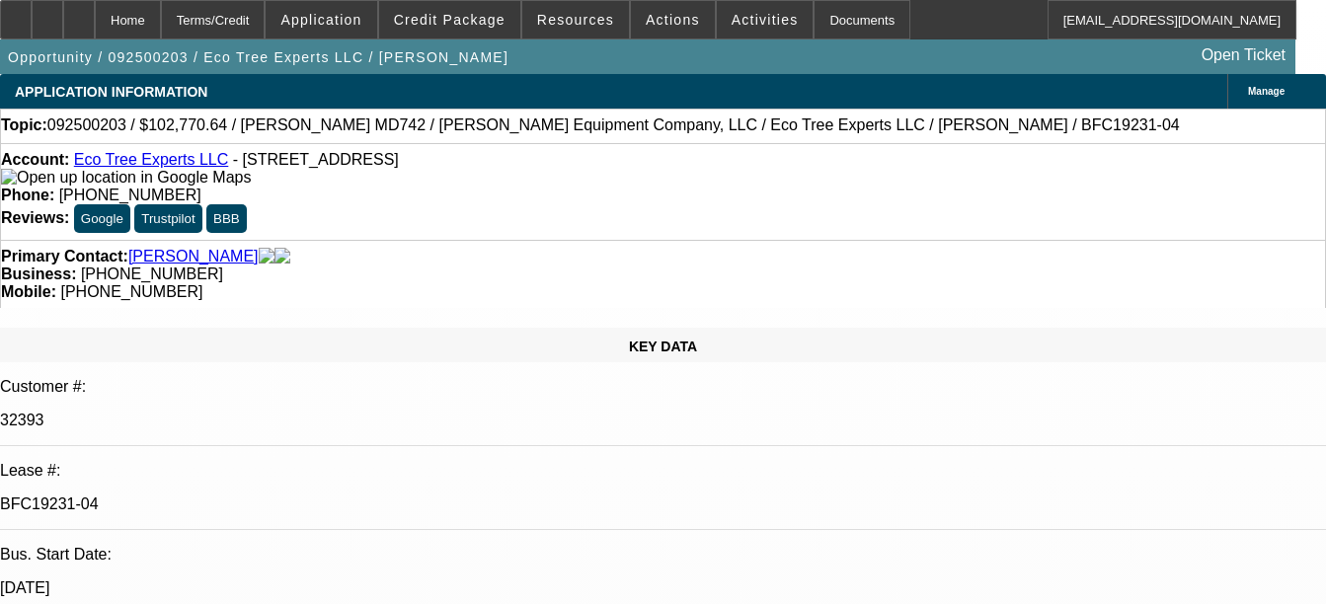
select select "0"
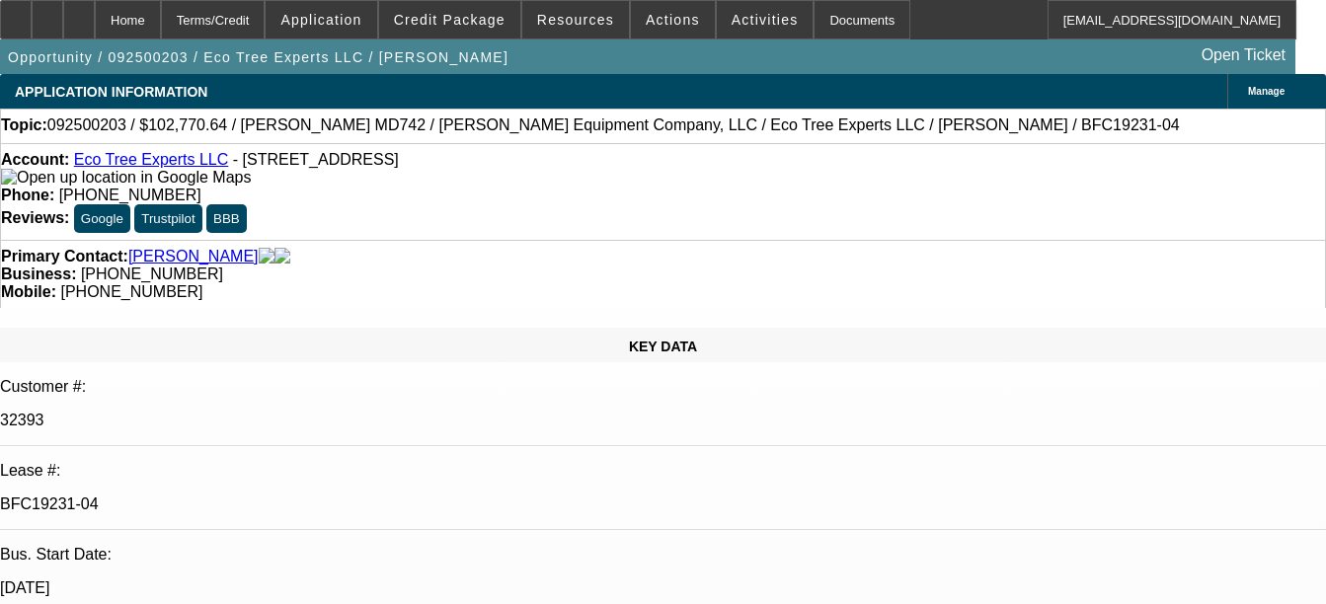
select select "0"
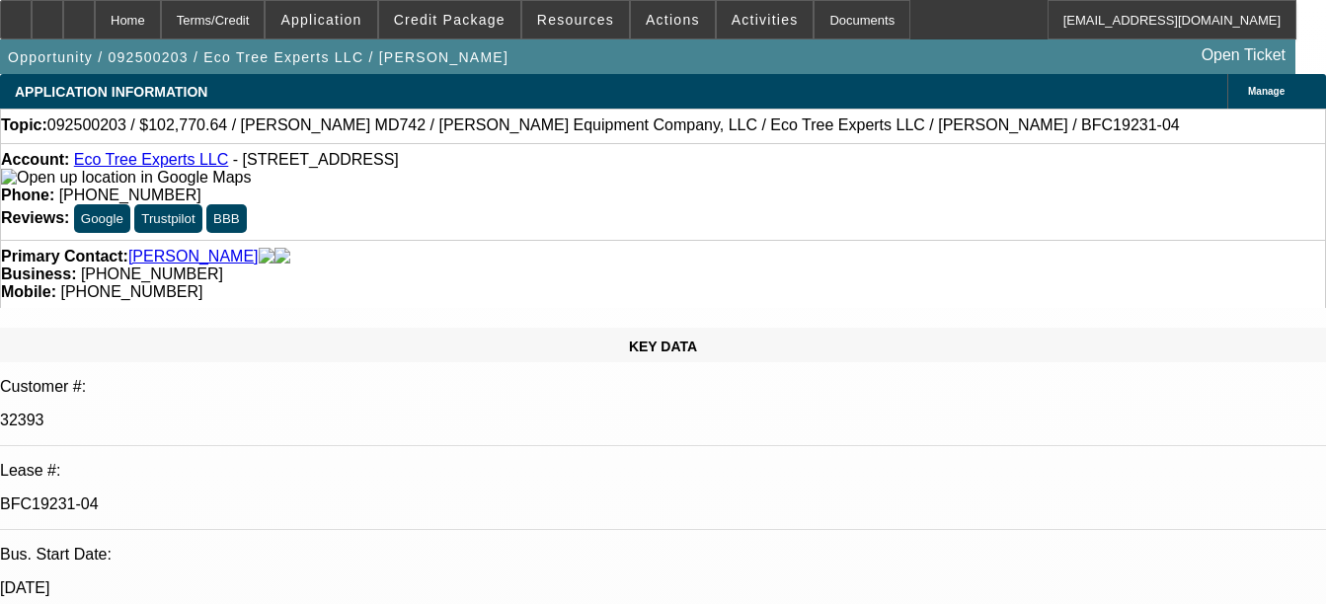
select select "0"
select select "1"
select select "6"
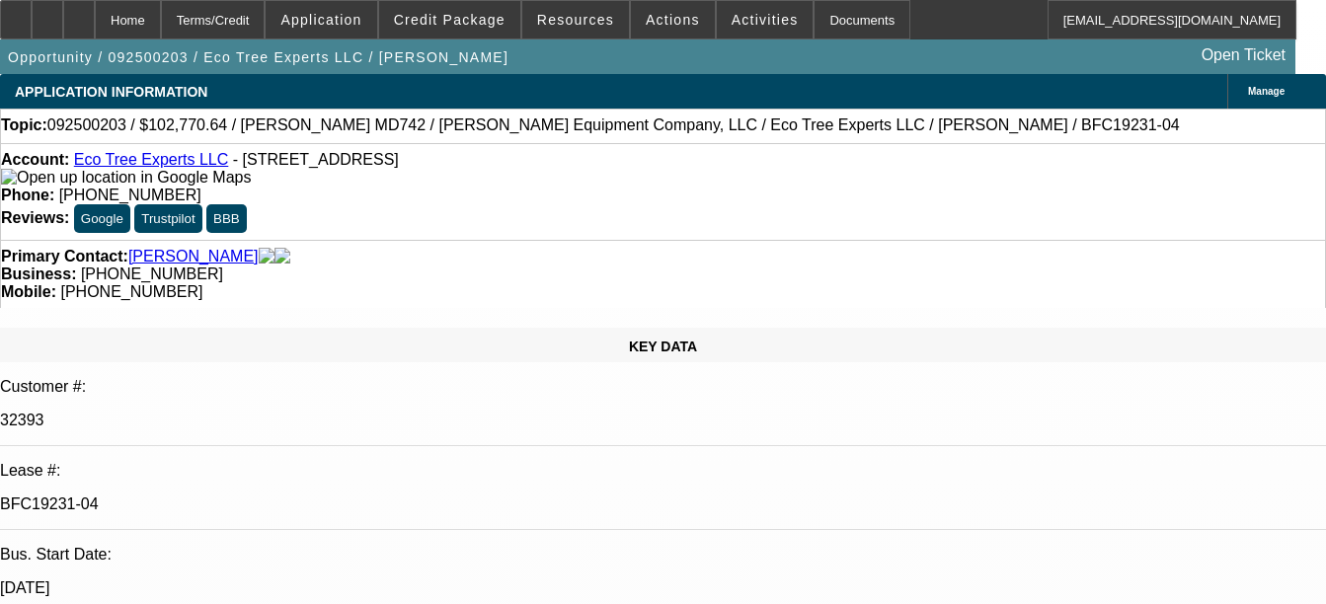
select select "1"
select select "6"
select select "1"
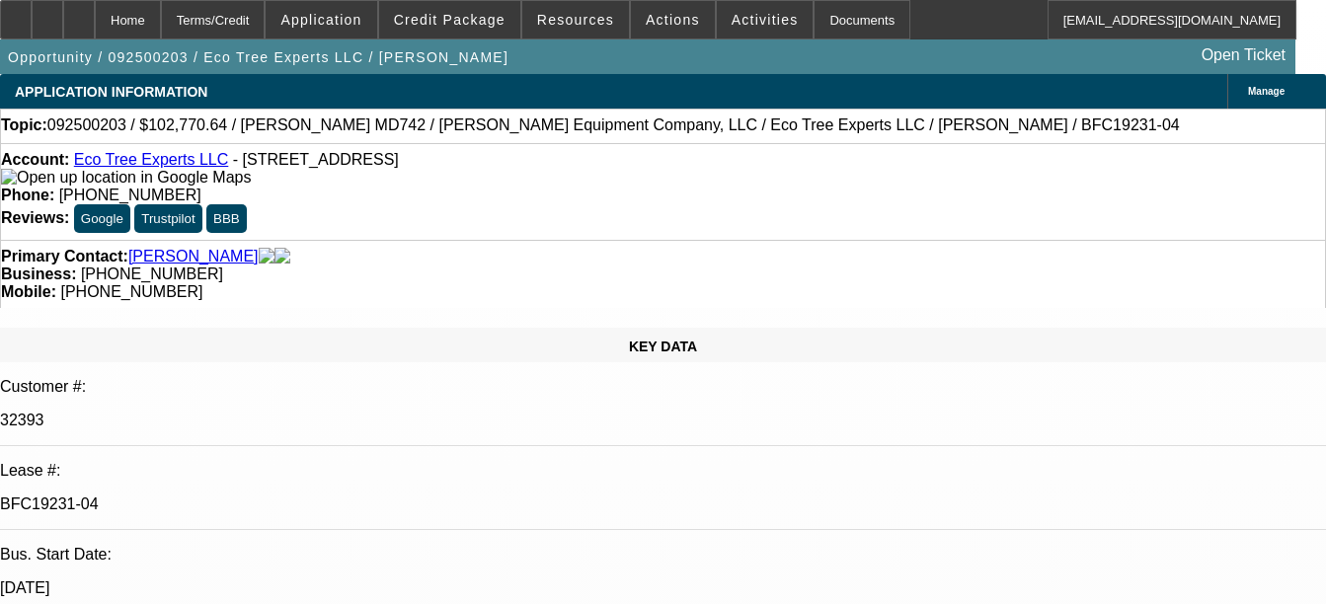
select select "6"
select select "1"
select select "6"
click at [822, 30] on div "Documents" at bounding box center [862, 20] width 97 height 40
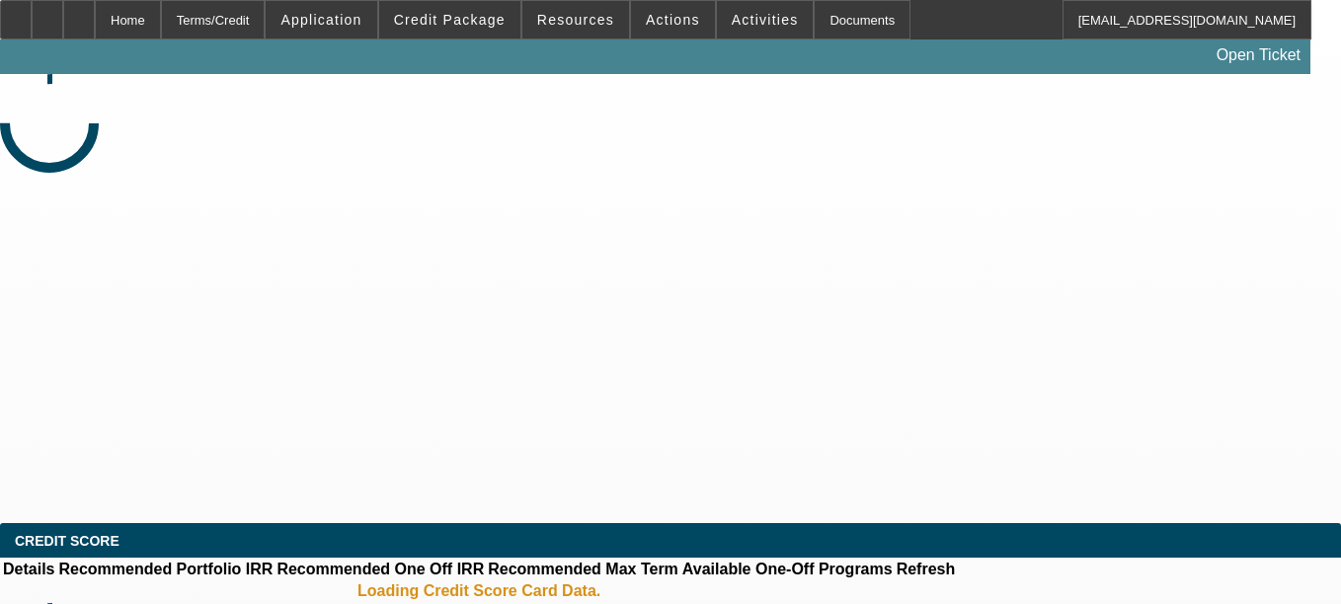
select select "0"
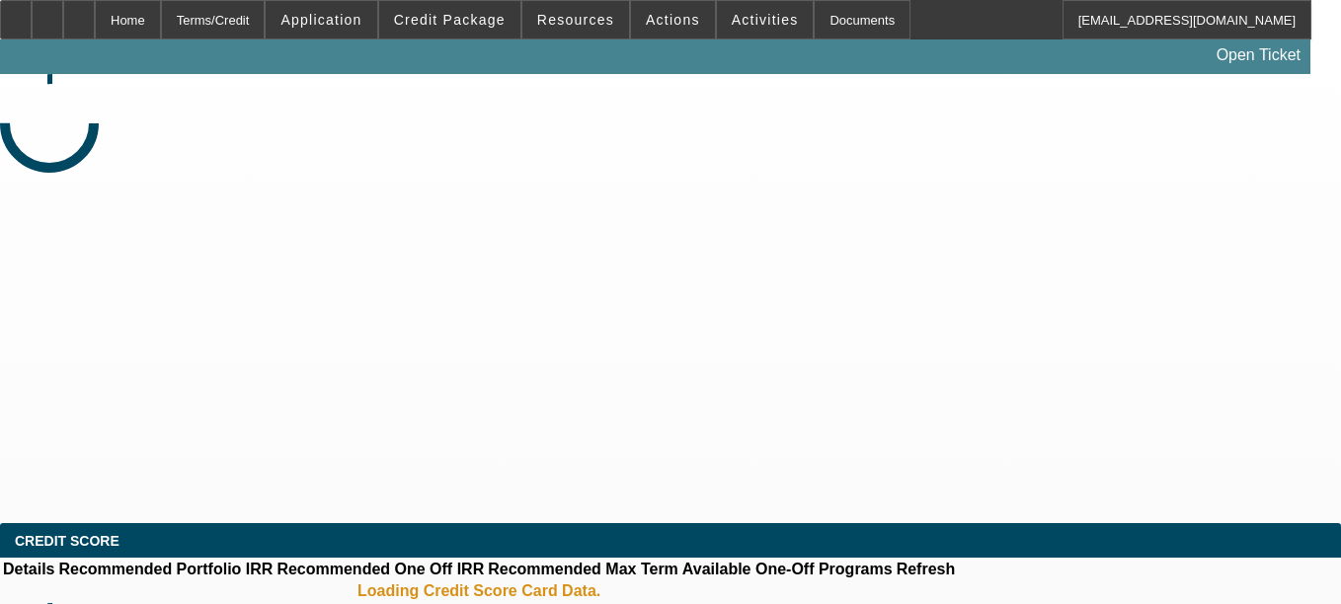
select select "0"
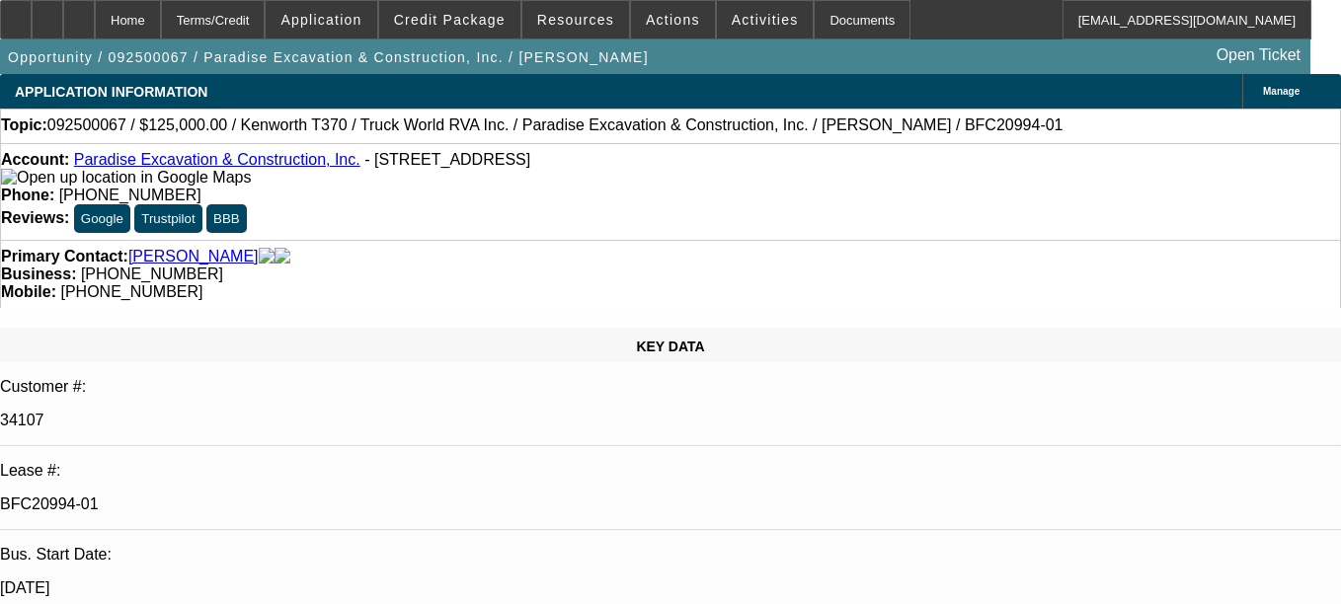
select select "1"
select select "6"
select select "1"
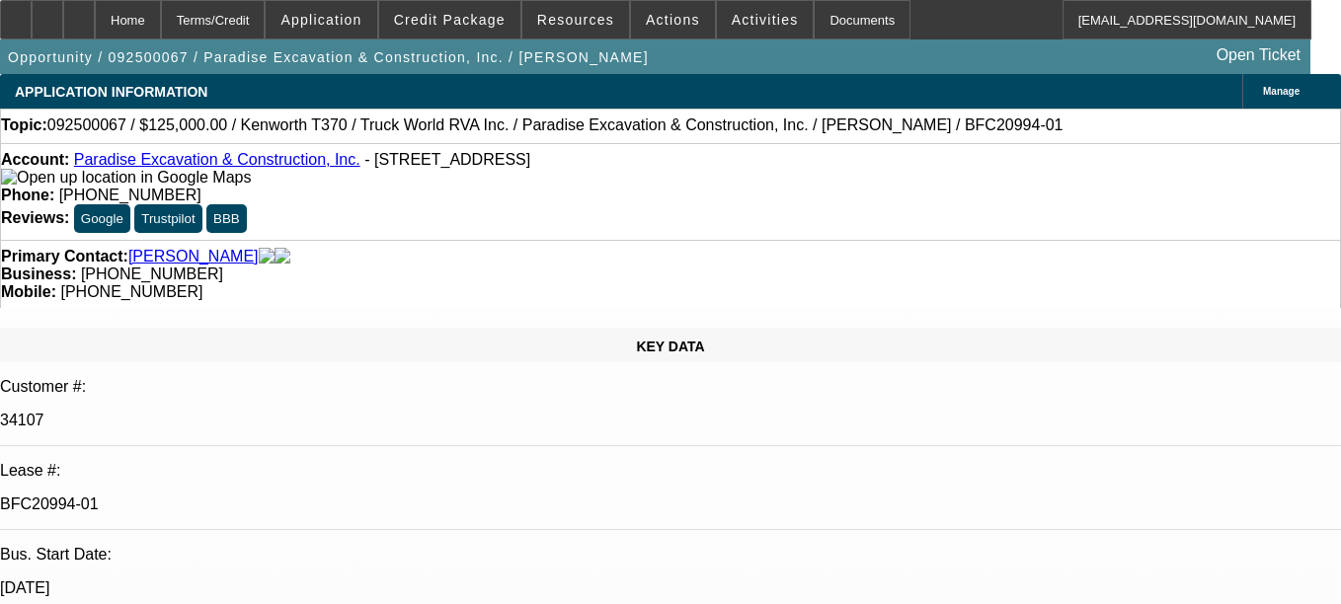
select select "6"
select select "1"
select select "6"
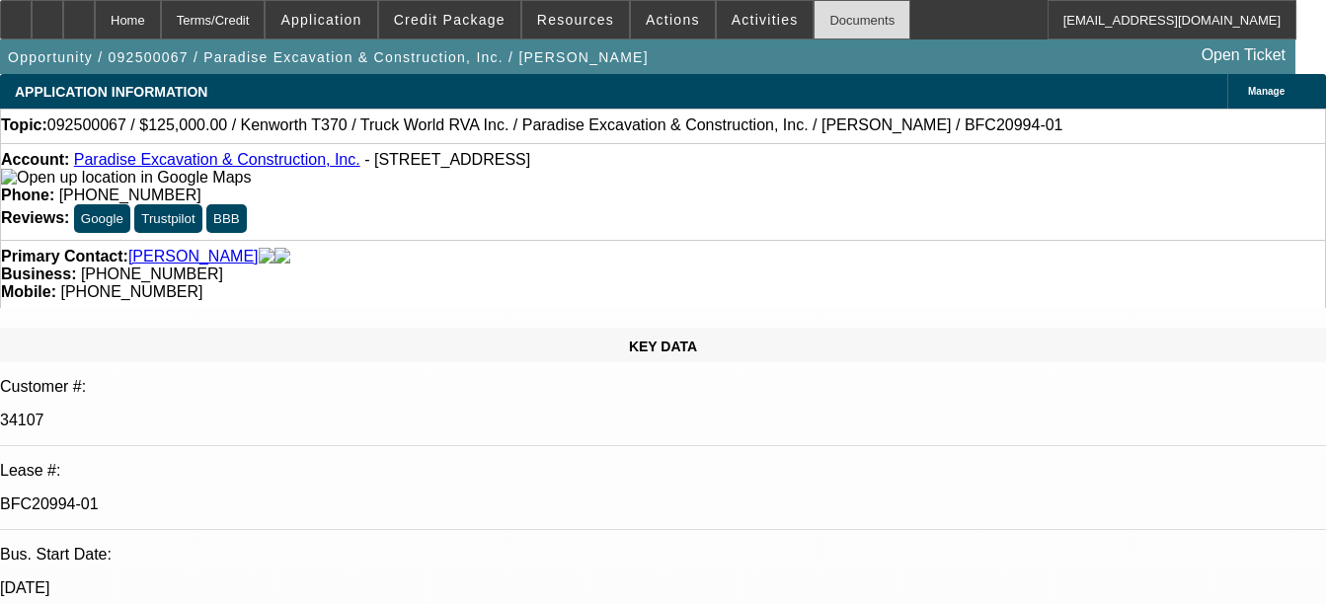
click at [817, 30] on div "Documents" at bounding box center [862, 20] width 97 height 40
